Goal: Transaction & Acquisition: Purchase product/service

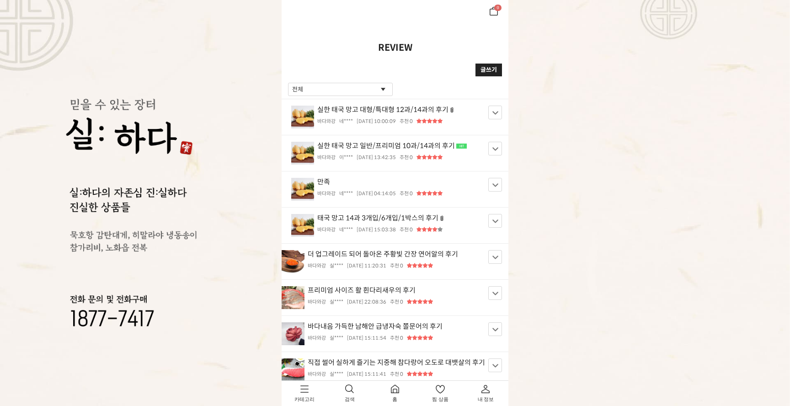
click at [340, 127] on li "실한 태국 망고 대형/특대형 12과/14과의 후기 바다와강 네**** [DATE] 10:00:09 조회 15 추천 0" at bounding box center [395, 117] width 227 height 36
click at [298, 113] on strong "실한 태국 망고 대형/특대형 12과/14과의 후기" at bounding box center [395, 112] width 208 height 12
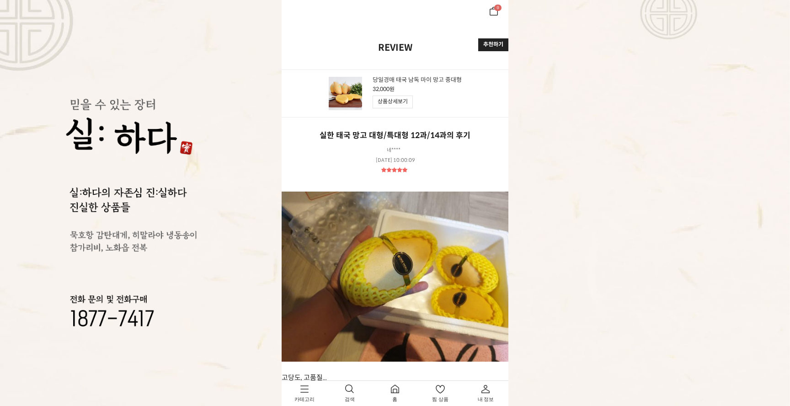
click at [156, 119] on img at bounding box center [130, 215] width 134 height 232
click at [394, 395] on link "홈" at bounding box center [394, 393] width 45 height 25
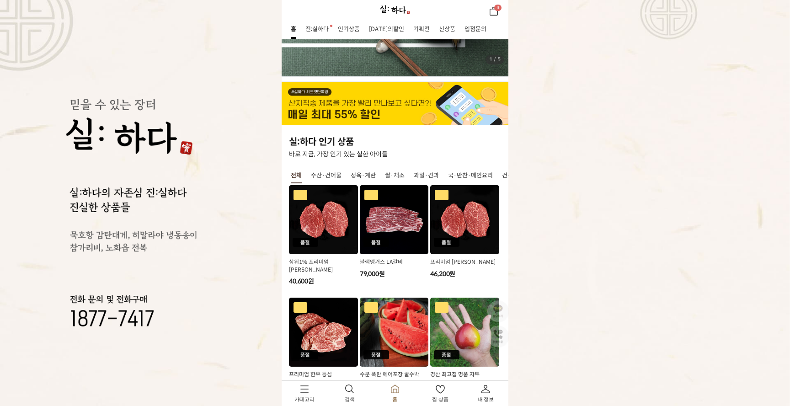
scroll to position [183, 0]
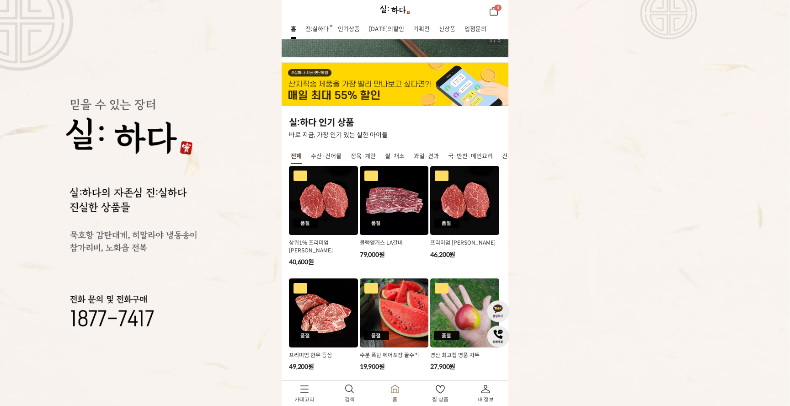
click at [337, 204] on img "1 / 8" at bounding box center [323, 200] width 69 height 69
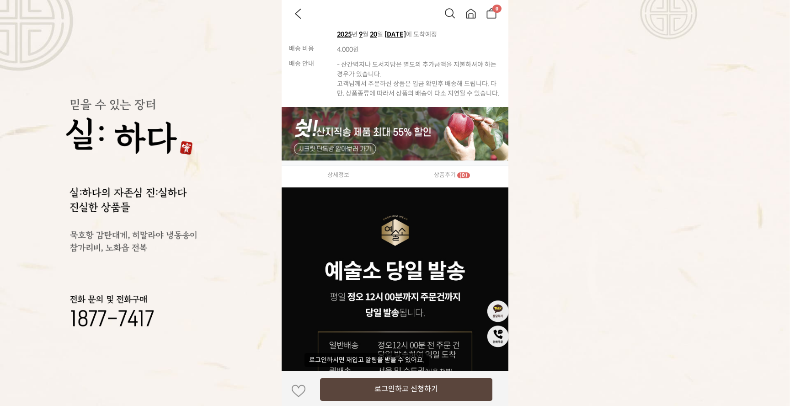
click at [461, 175] on span "(0)" at bounding box center [463, 175] width 13 height 6
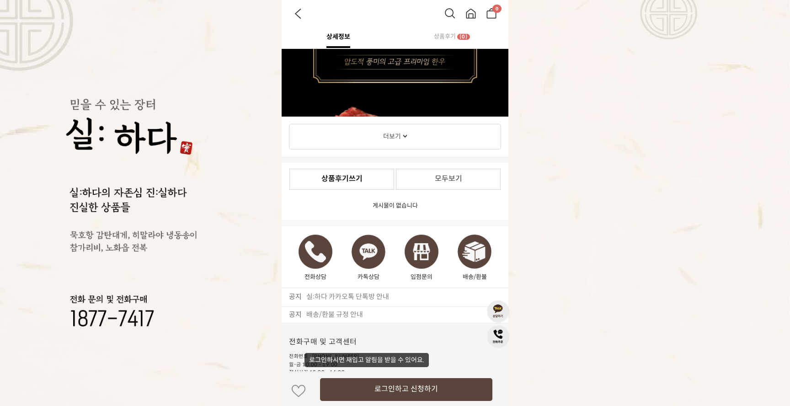
scroll to position [1219, 0]
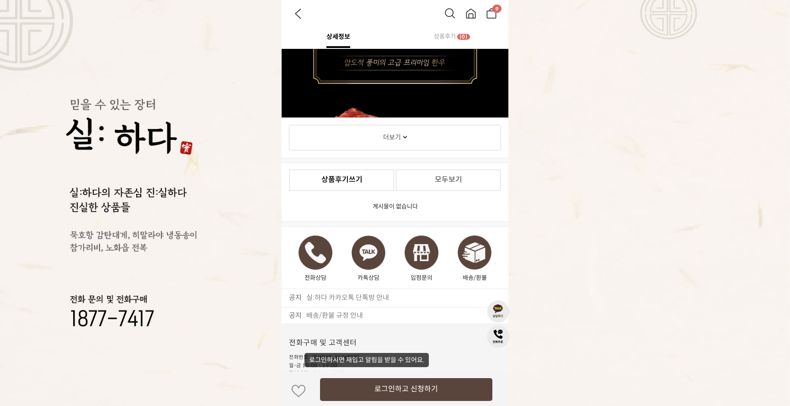
click at [401, 205] on p "게시물이 없습니다" at bounding box center [395, 207] width 227 height 20
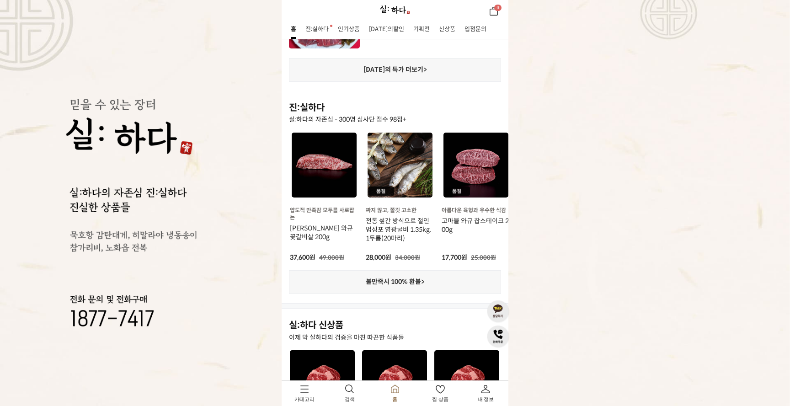
scroll to position [690, 0]
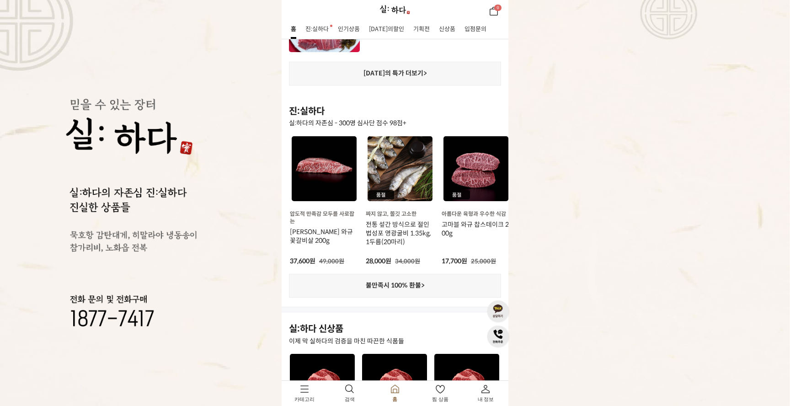
click at [341, 156] on img at bounding box center [324, 168] width 65 height 65
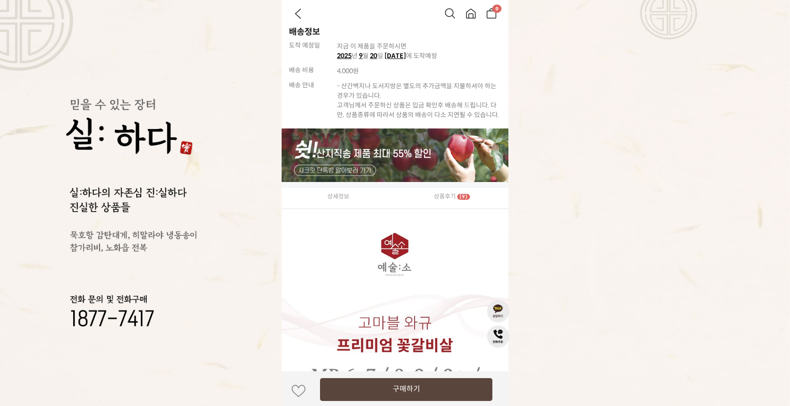
click at [450, 199] on span "상품후기" at bounding box center [445, 196] width 22 height 7
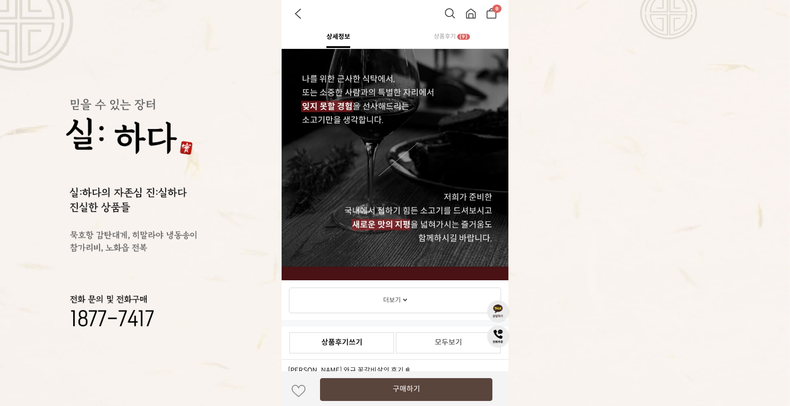
scroll to position [1052, 0]
